Goal: Task Accomplishment & Management: Use online tool/utility

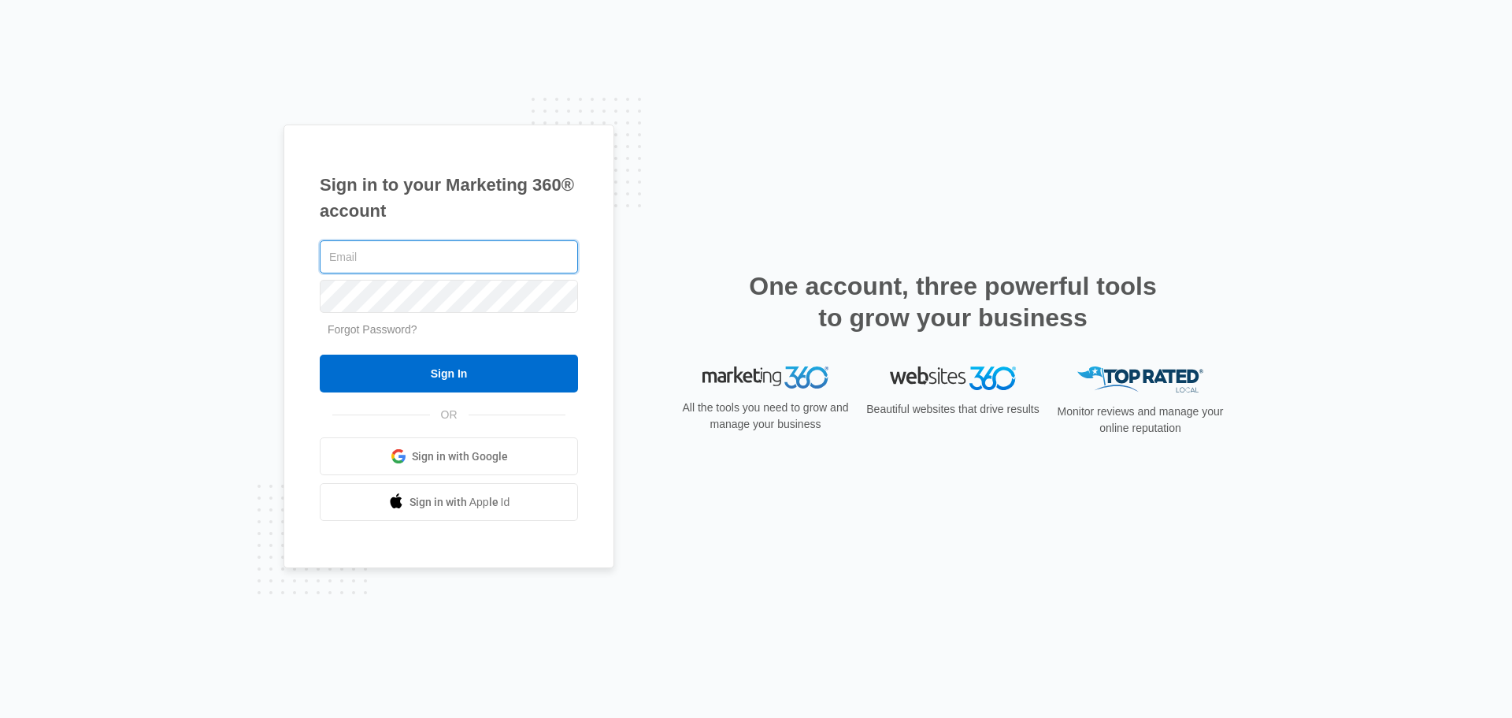
type input "[EMAIL_ADDRESS][DOMAIN_NAME]"
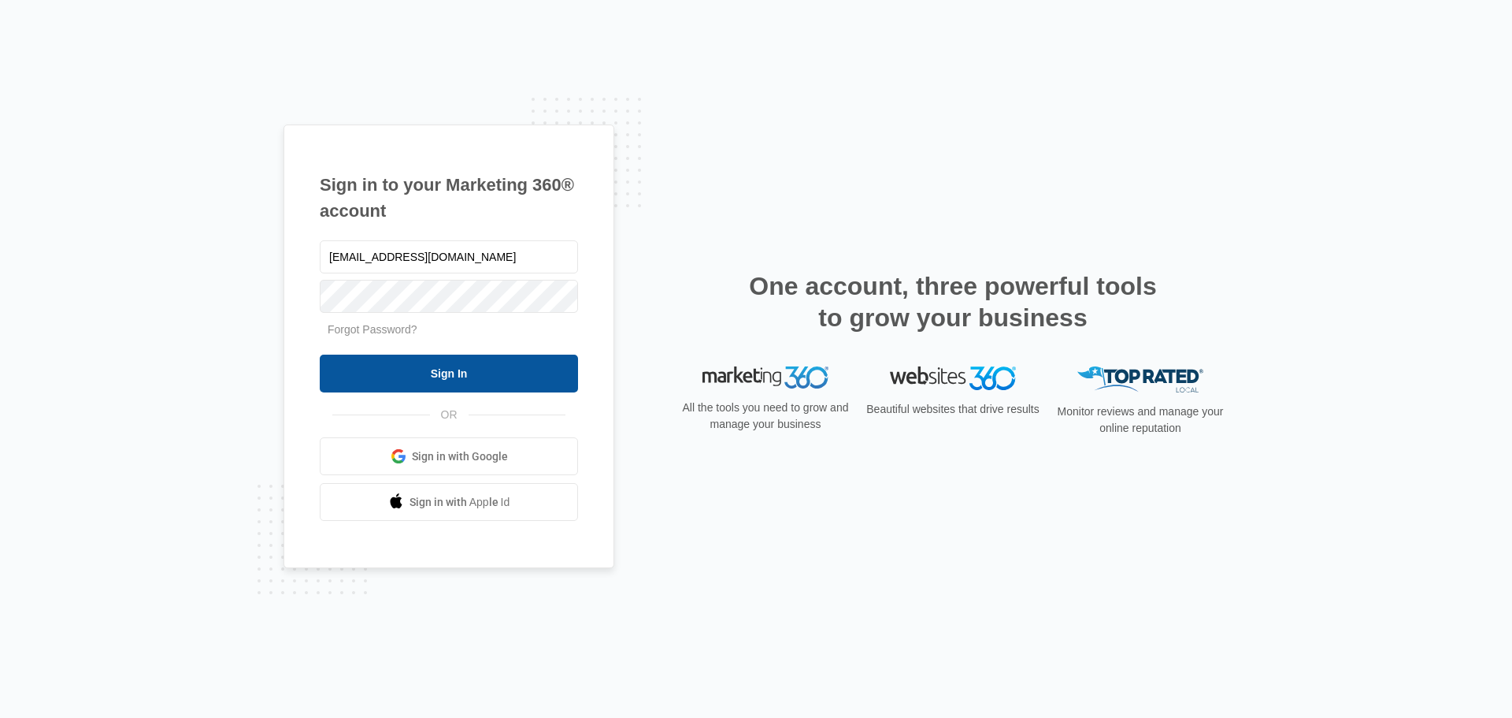
click at [426, 381] on input "Sign In" at bounding box center [449, 373] width 258 height 38
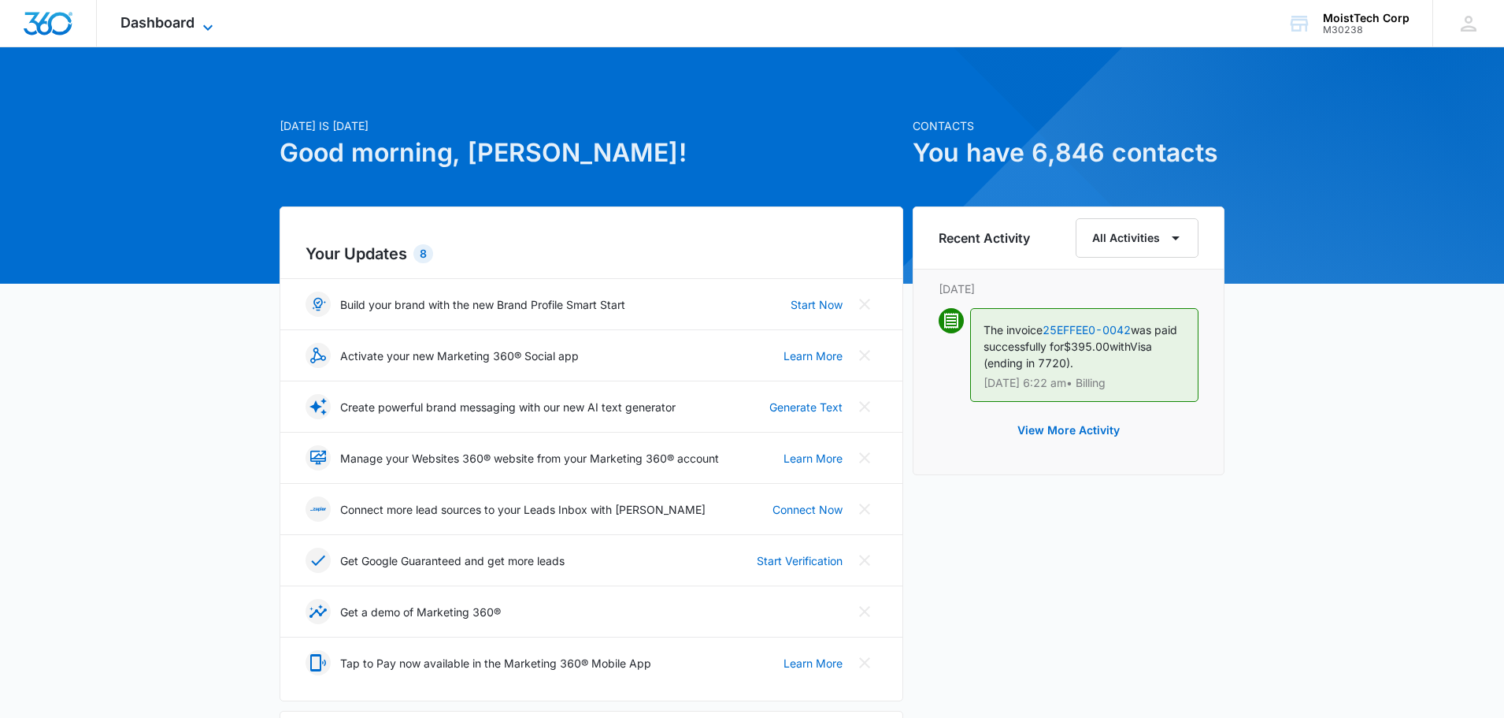
click at [174, 24] on span "Dashboard" at bounding box center [158, 22] width 74 height 17
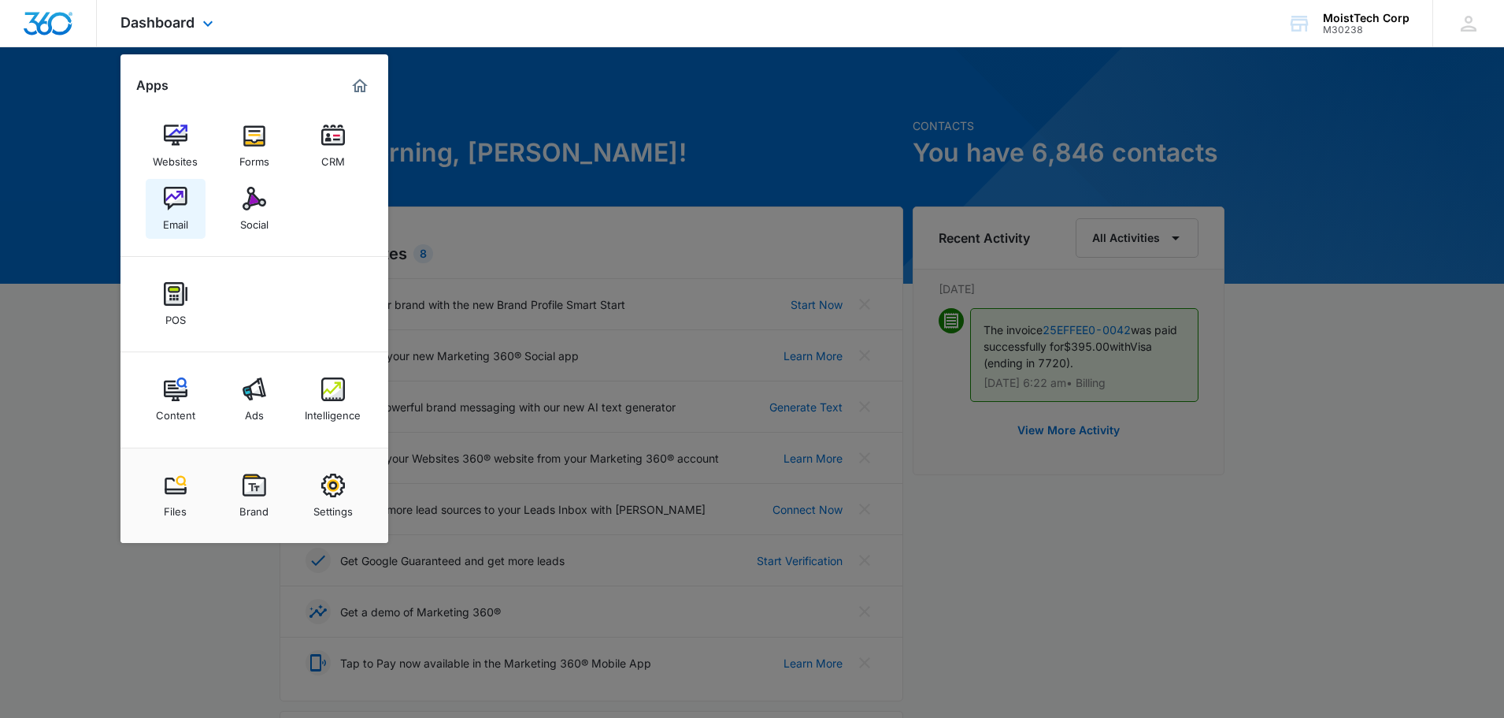
click at [162, 195] on link "Email" at bounding box center [176, 209] width 60 height 60
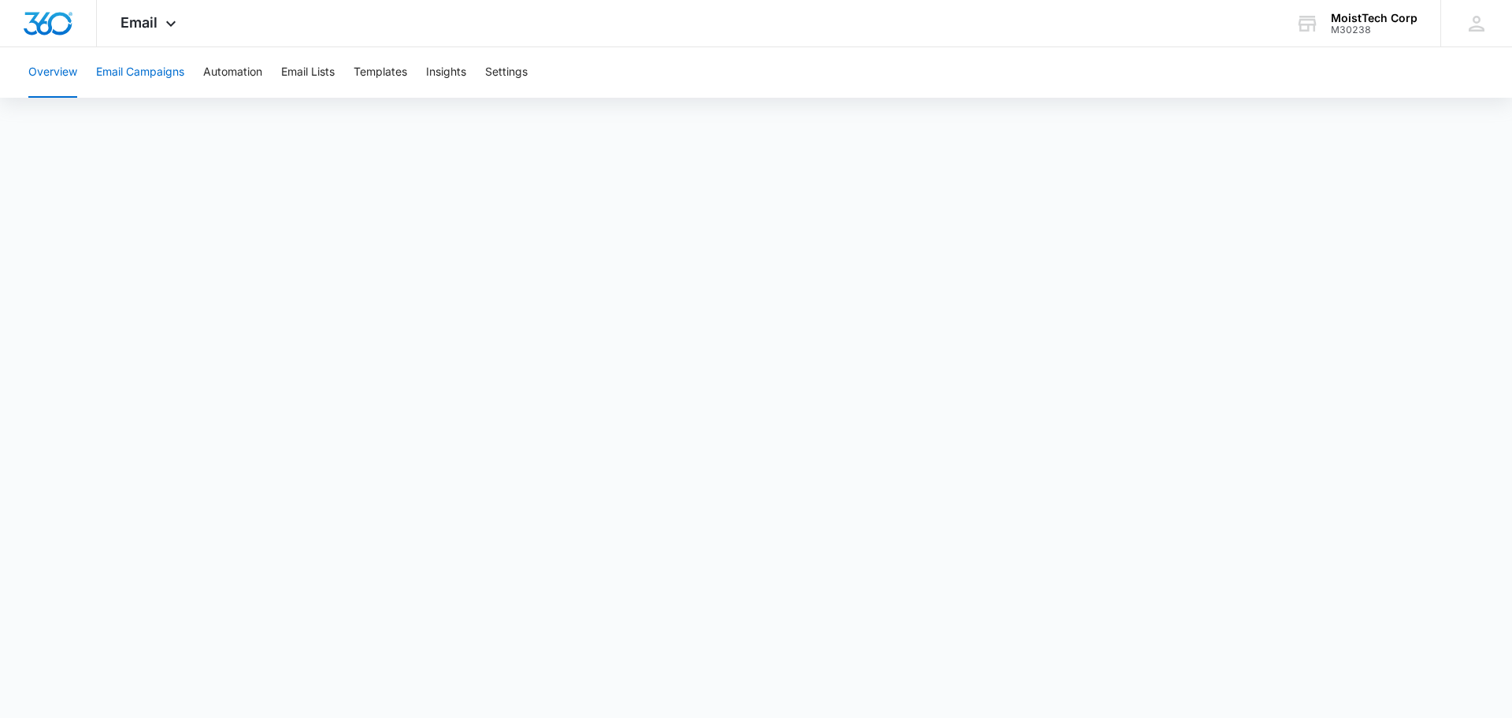
click at [118, 77] on button "Email Campaigns" at bounding box center [140, 72] width 88 height 50
